Goal: Transaction & Acquisition: Purchase product/service

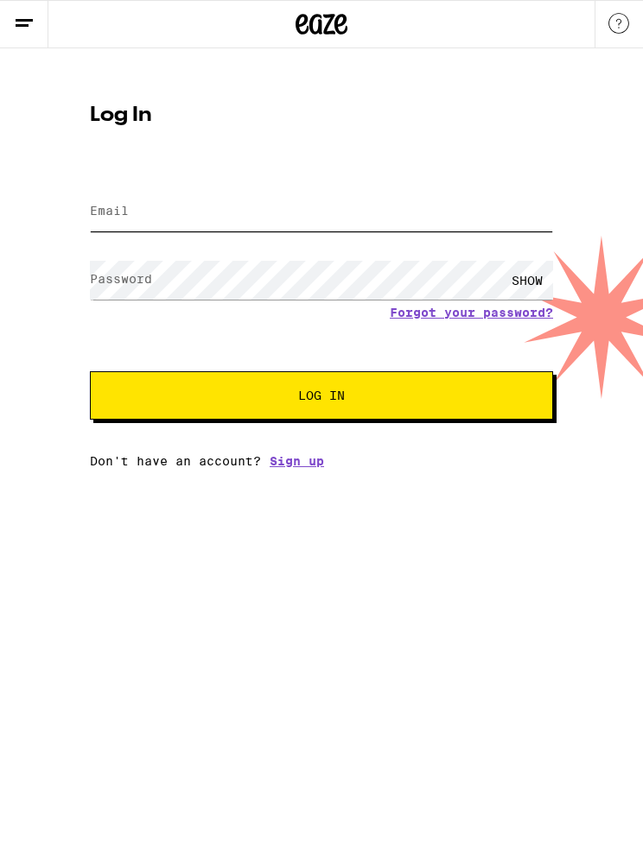
click at [178, 212] on input "Email" at bounding box center [321, 212] width 463 height 39
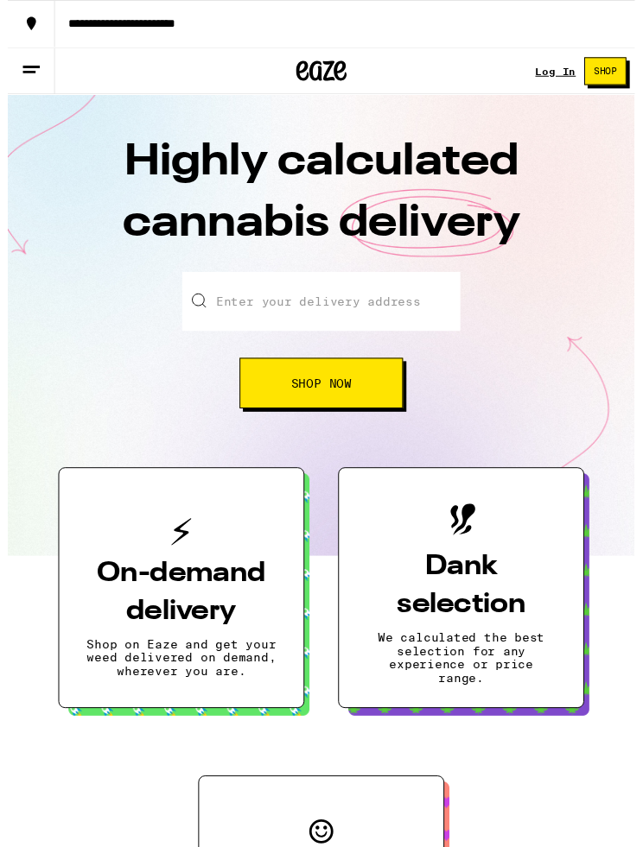
click at [326, 396] on span "Shop Now" at bounding box center [321, 393] width 62 height 12
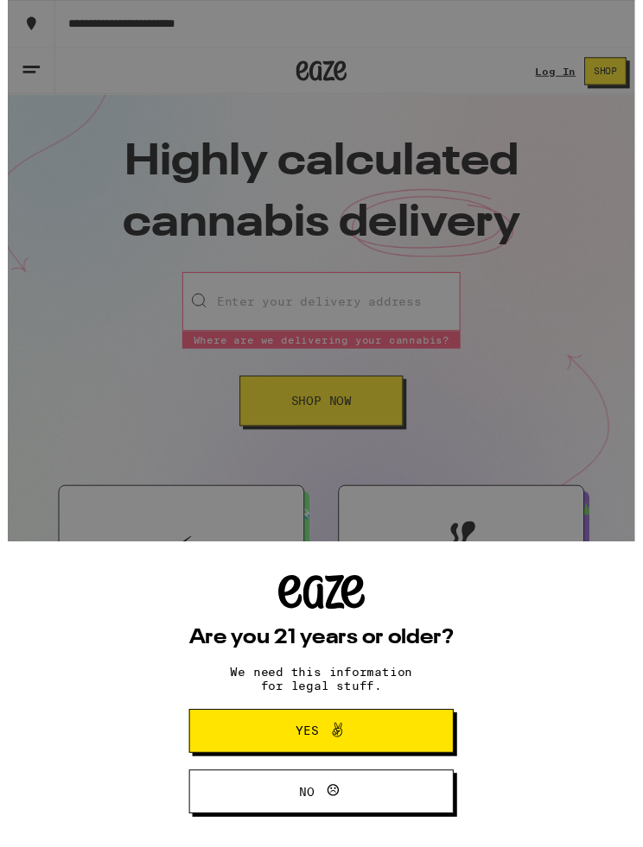
click at [316, 225] on div "Are you 21 years or older? We need this information for legal stuff. Yes No" at bounding box center [321, 434] width 643 height 869
click at [346, 755] on icon at bounding box center [337, 749] width 21 height 21
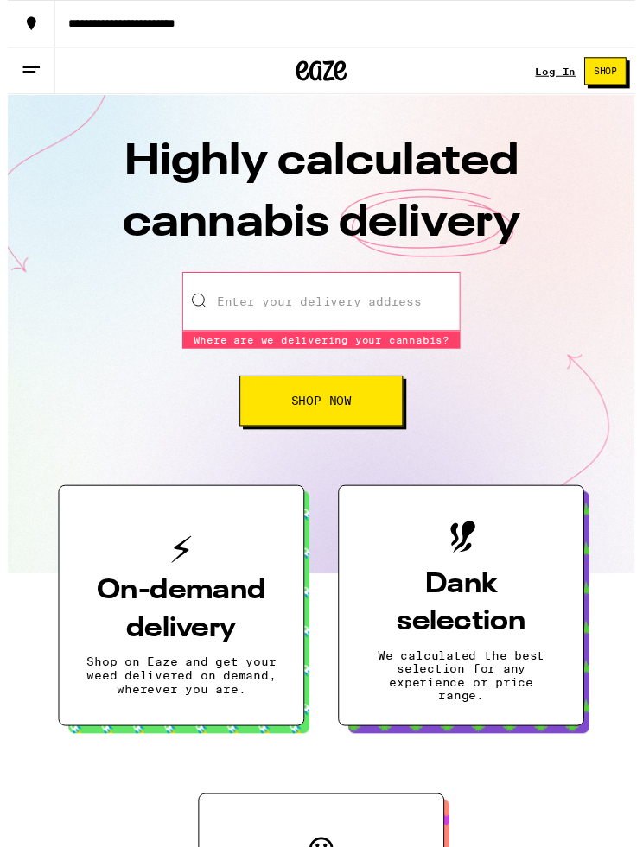
click at [364, 304] on input "Enter your delivery address" at bounding box center [321, 309] width 285 height 60
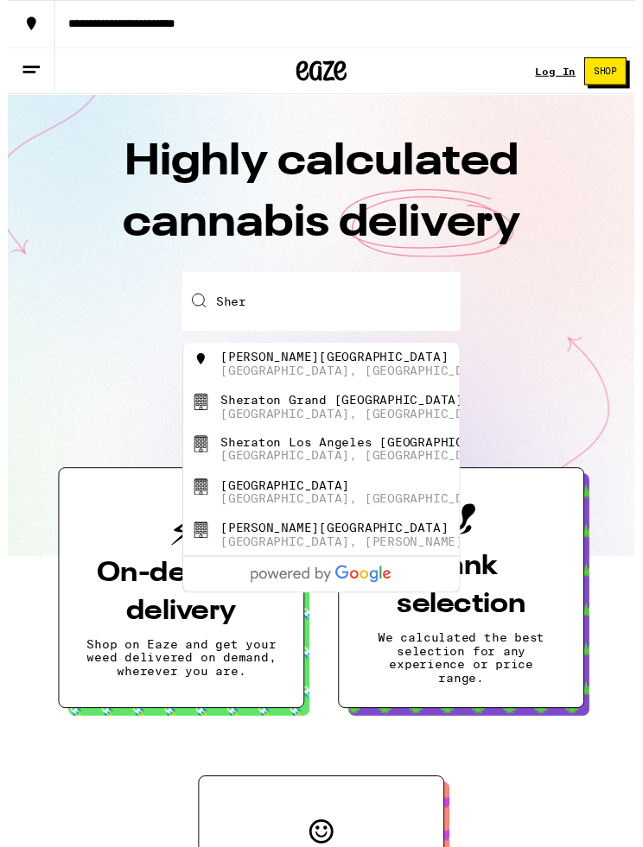
click at [313, 380] on div "Los Angeles, CA" at bounding box center [358, 380] width 280 height 14
type input "Sherman Oaks, Los Angeles, CA"
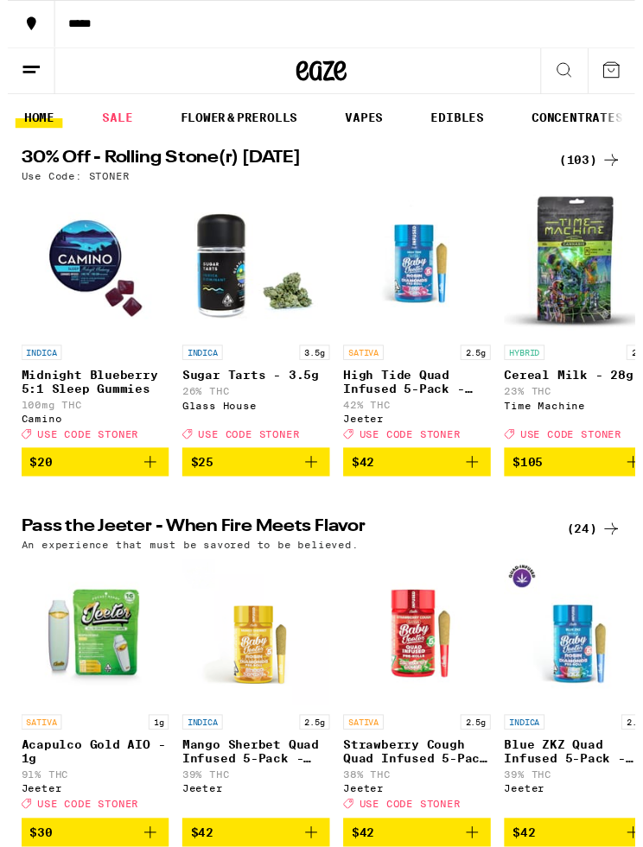
click at [377, 117] on link "VAPES" at bounding box center [365, 121] width 56 height 21
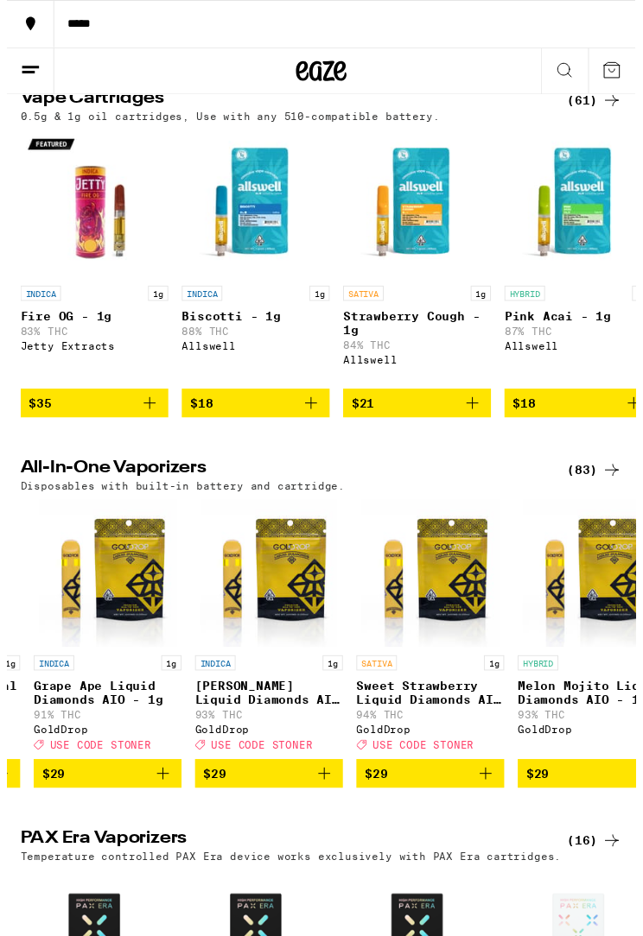
scroll to position [0, 1967]
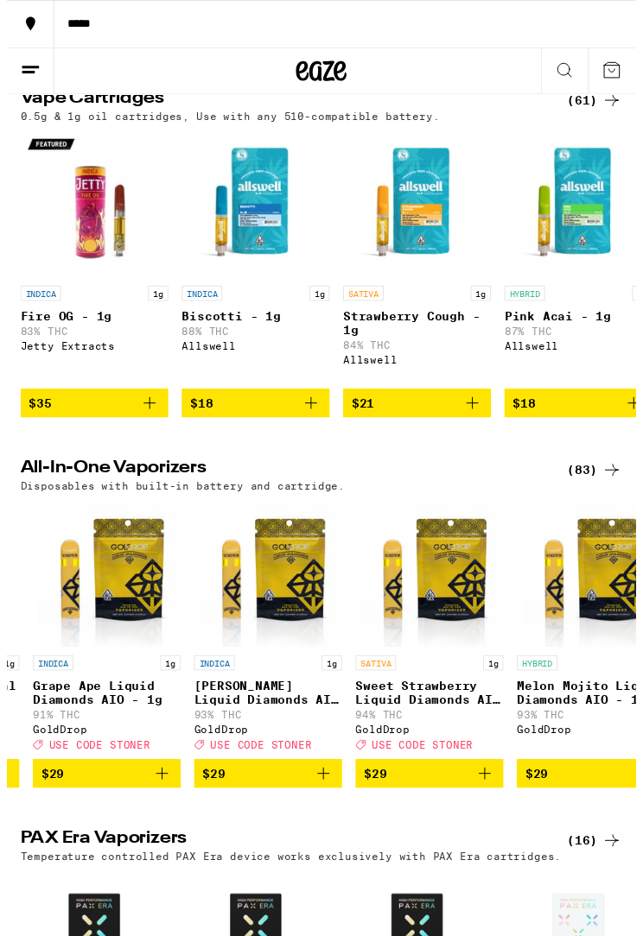
click at [559, 79] on button at bounding box center [570, 73] width 48 height 48
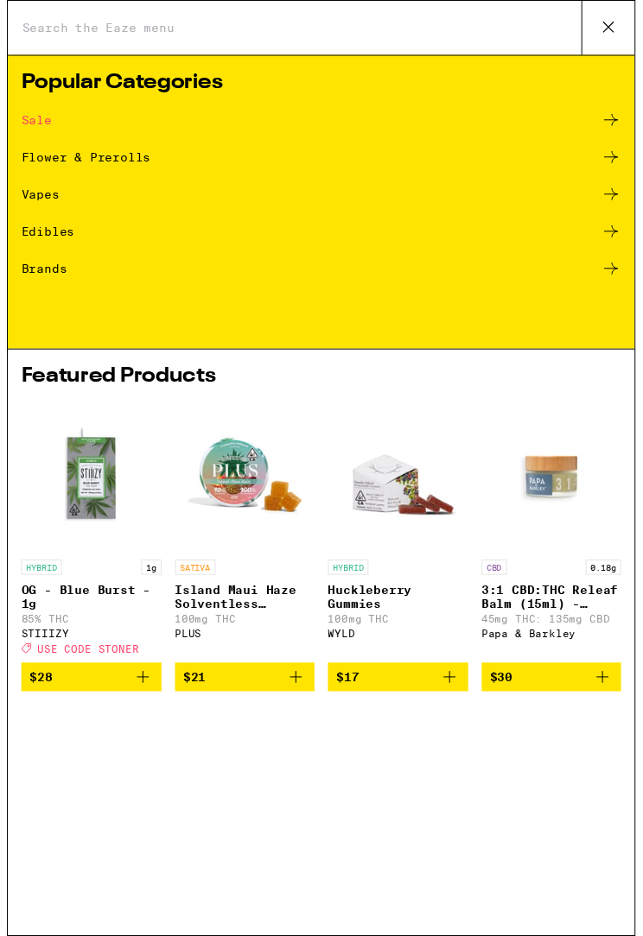
scroll to position [0, 0]
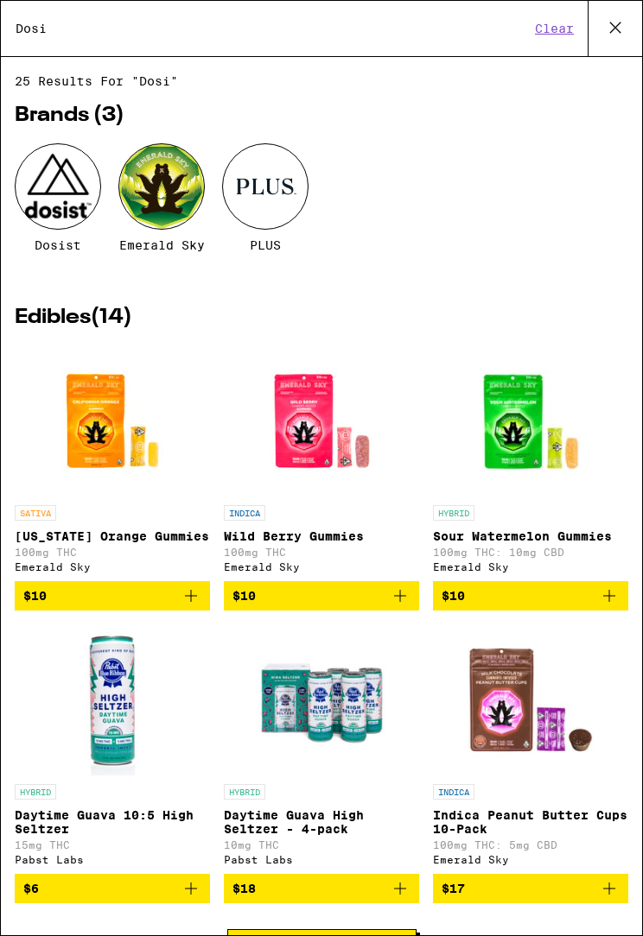
type input "Dosi"
click at [67, 201] on div at bounding box center [58, 186] width 86 height 86
